Goal: Task Accomplishment & Management: Manage account settings

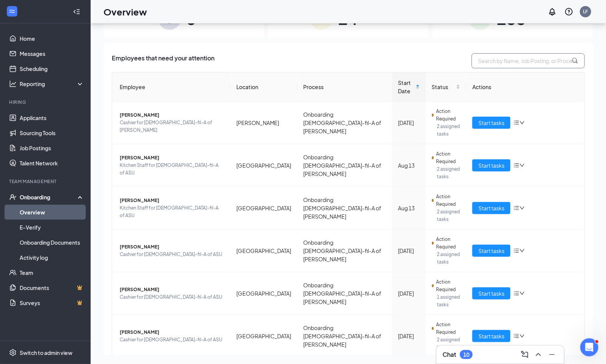
click at [519, 58] on input "text" at bounding box center [528, 60] width 113 height 15
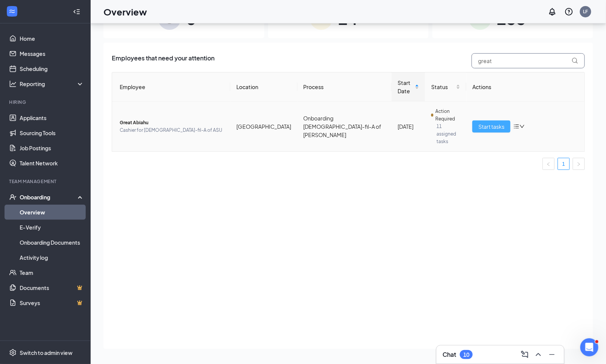
type input "great"
click at [494, 123] on span "Start tasks" at bounding box center [491, 126] width 26 height 8
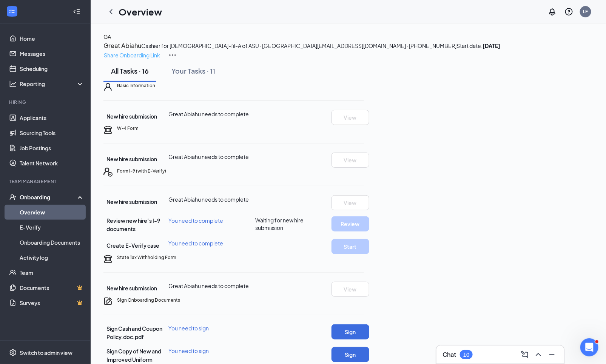
click at [160, 51] on p "Share Onboarding Link" at bounding box center [132, 55] width 56 height 8
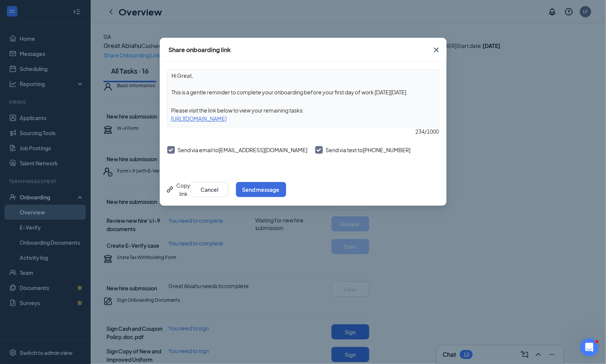
drag, startPoint x: 368, startPoint y: 120, endPoint x: 171, endPoint y: 111, distance: 196.6
click at [171, 111] on div "Hi Great, This is a gentle reminder to complete your onboarding before your fir…" at bounding box center [303, 98] width 272 height 58
copy div "Please visit the link below to view your remaining tasks: [URL][DOMAIN_NAME]"
click at [228, 187] on button "Cancel" at bounding box center [210, 189] width 38 height 15
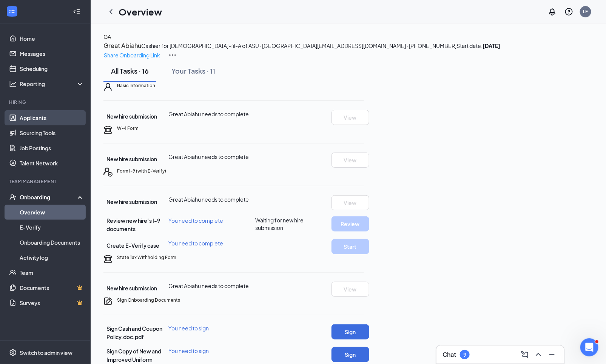
click at [29, 118] on link "Applicants" at bounding box center [52, 117] width 65 height 15
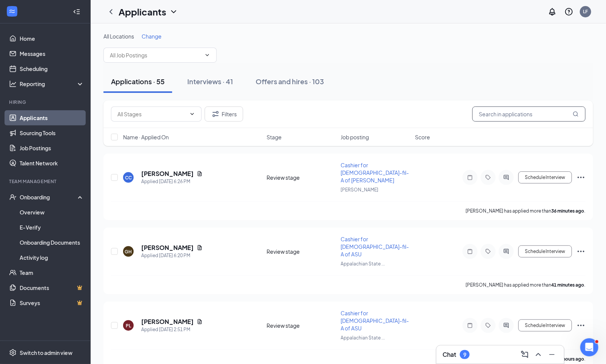
click at [501, 108] on input "text" at bounding box center [528, 113] width 113 height 15
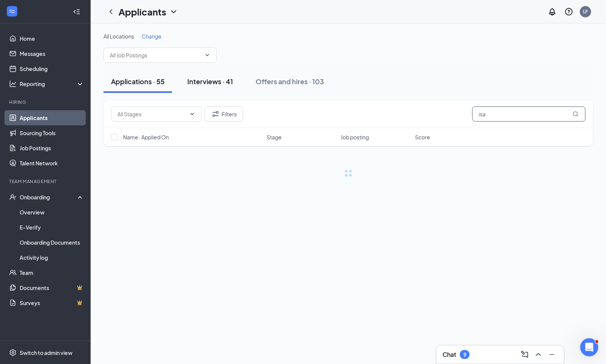
type input "isa"
click at [216, 87] on button "Interviews · 41" at bounding box center [210, 81] width 61 height 23
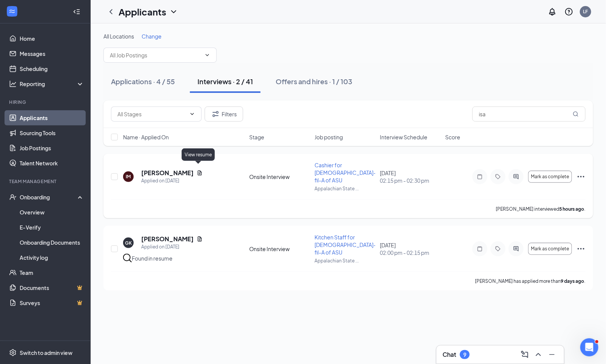
click at [198, 170] on icon "Document" at bounding box center [200, 173] width 6 height 6
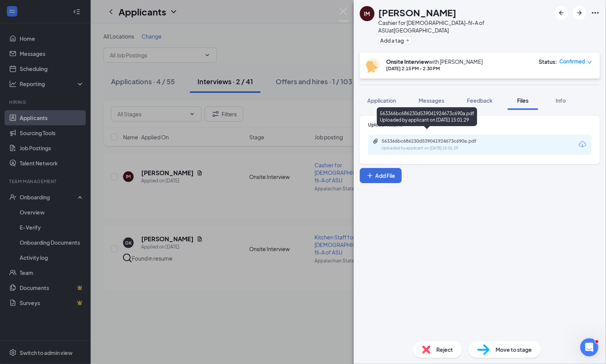
click at [452, 138] on div "563366bc686230d539041924673c690a.pdf" at bounding box center [435, 141] width 106 height 6
